Goal: Task Accomplishment & Management: Manage account settings

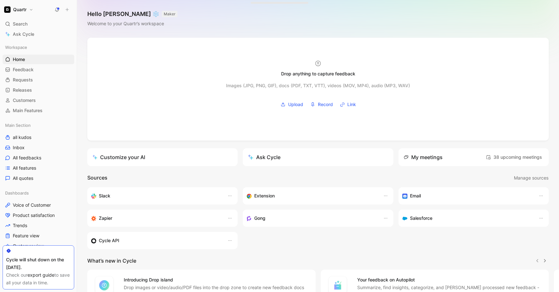
click at [28, 9] on button "Quartr" at bounding box center [19, 9] width 32 height 9
click at [34, 43] on div "Account settings" at bounding box center [43, 41] width 79 height 10
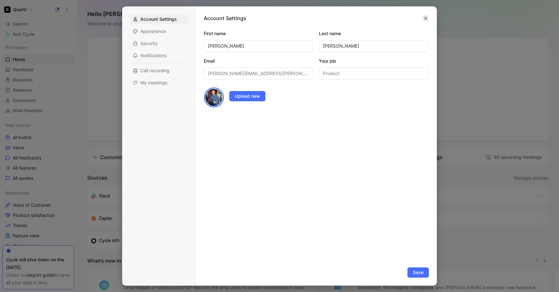
click at [428, 19] on icon "button" at bounding box center [426, 18] width 4 height 4
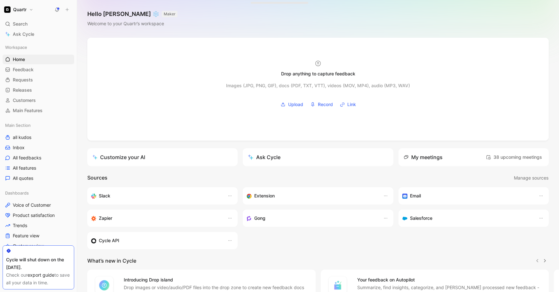
click at [30, 7] on button "Quartr" at bounding box center [19, 9] width 32 height 9
click at [28, 68] on div "Workspace settings G then S" at bounding box center [43, 66] width 79 height 10
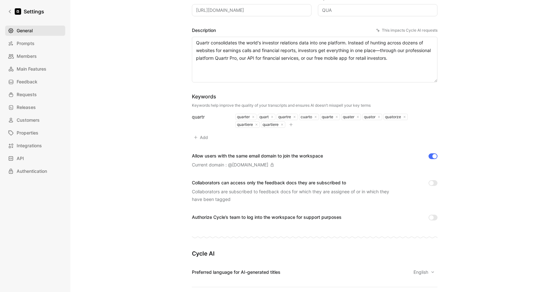
scroll to position [21, 0]
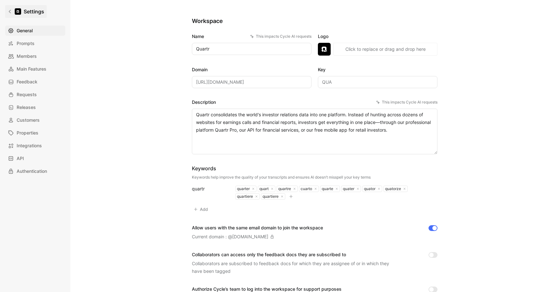
click at [12, 11] on link "Settings" at bounding box center [26, 11] width 42 height 13
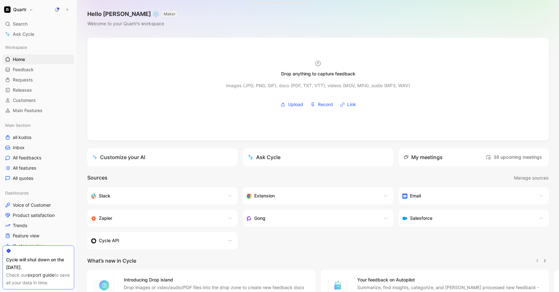
click at [58, 9] on use at bounding box center [57, 9] width 4 height 4
click at [312, 242] on div "Slack Extension Email Zapier Gong Salesforce Cycle API" at bounding box center [318, 219] width 462 height 62
